Goal: Check status: Check status

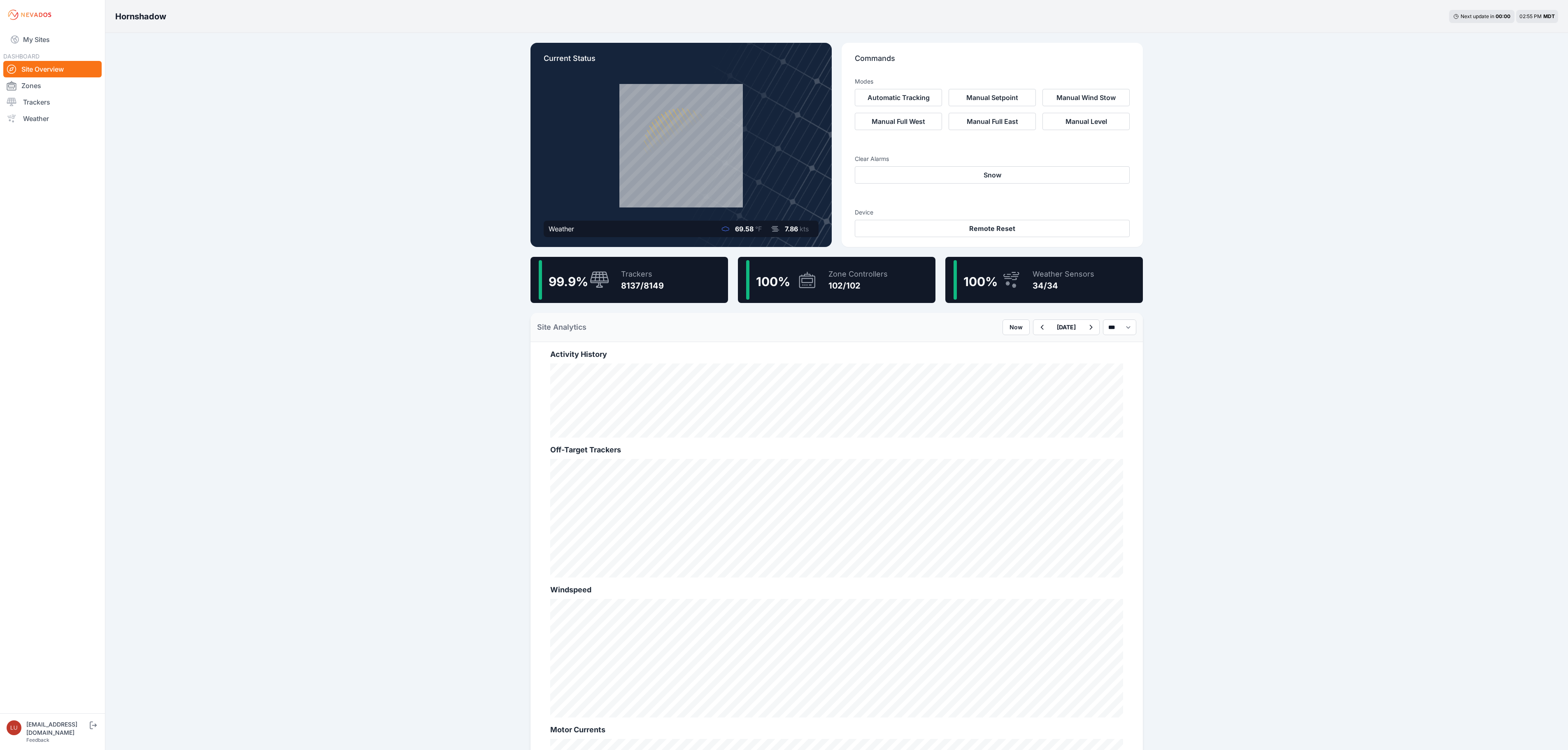
click at [626, 280] on div "8137/8149" at bounding box center [642, 285] width 42 height 11
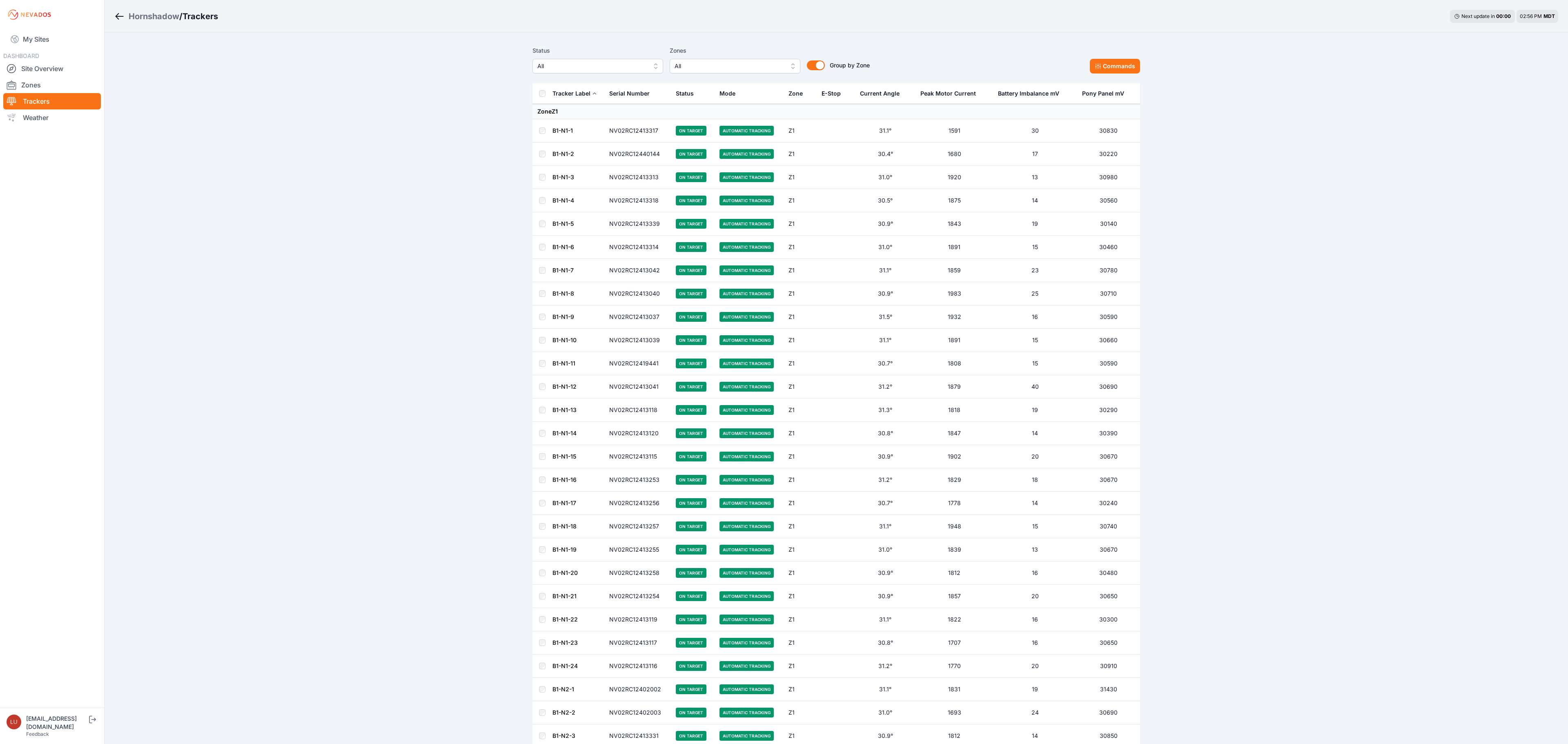
click at [617, 72] on button "All" at bounding box center [597, 66] width 130 height 15
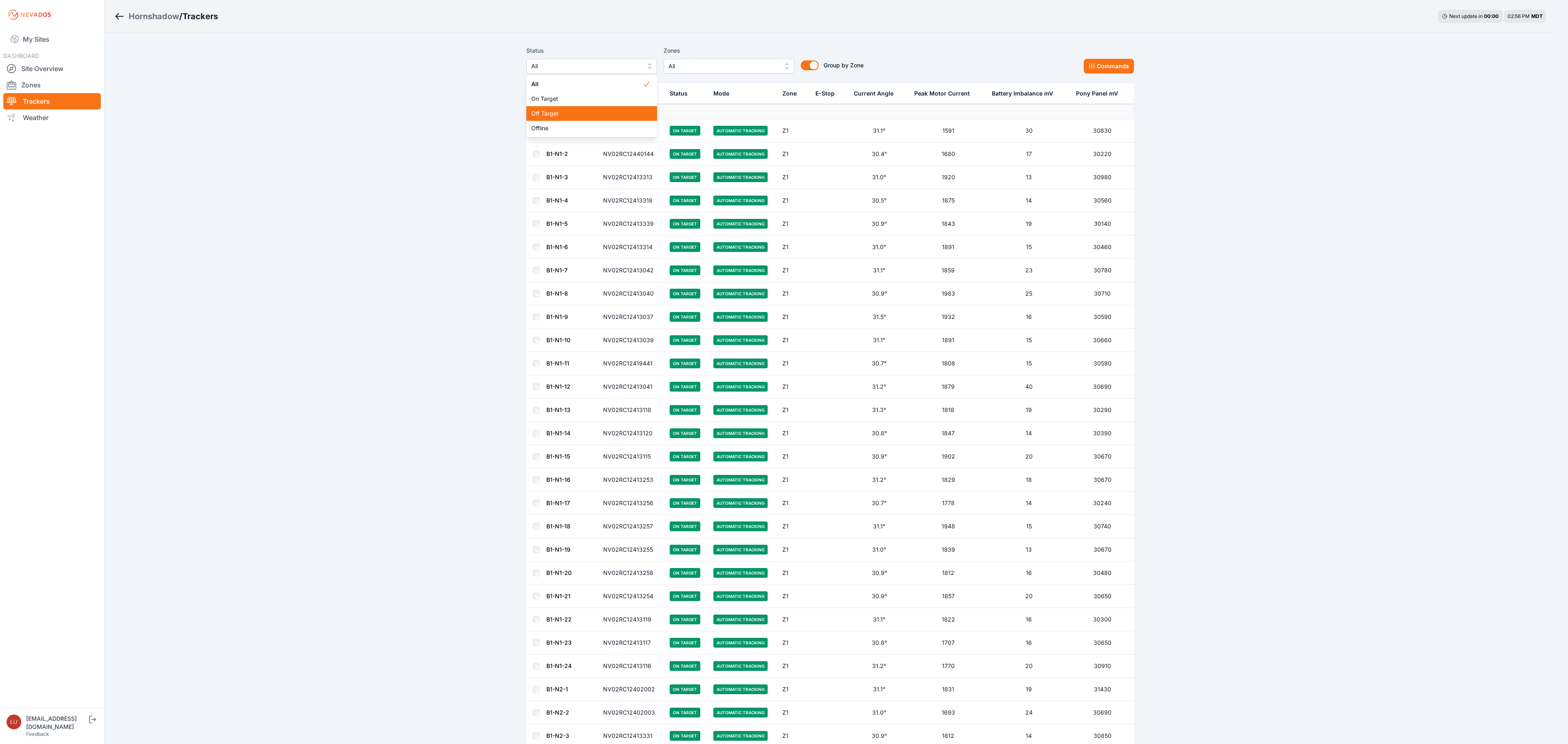
click at [608, 116] on span "Off Target" at bounding box center [587, 113] width 111 height 8
